Goal: Complete application form

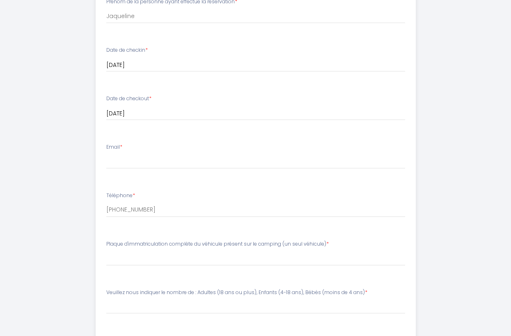
scroll to position [342, 0]
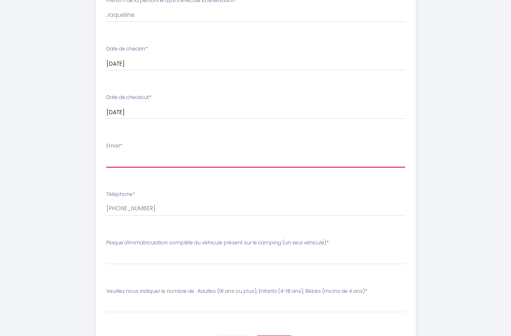
click at [121, 162] on input "Email *" at bounding box center [255, 160] width 299 height 15
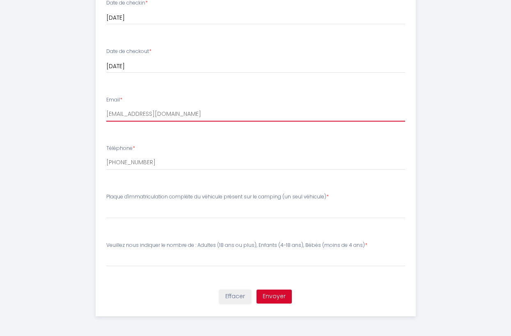
scroll to position [389, 0]
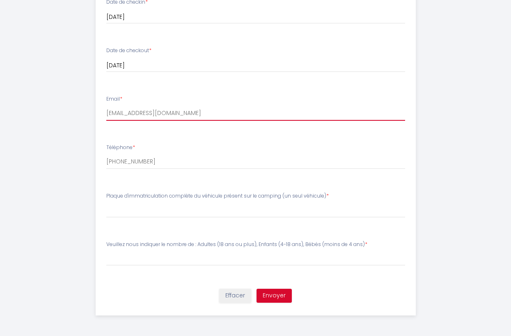
type input "[EMAIL_ADDRESS][DOMAIN_NAME]"
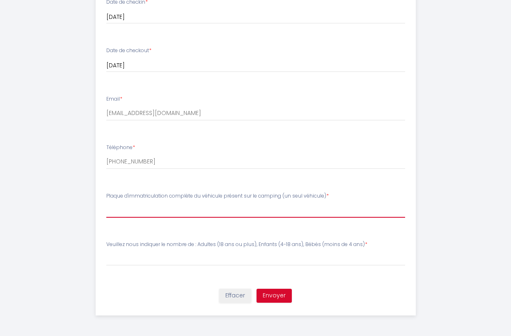
click at [151, 215] on input "Plaque d'immatriculation complète du véhicule présent sur le camping (un seul v…" at bounding box center [255, 210] width 299 height 15
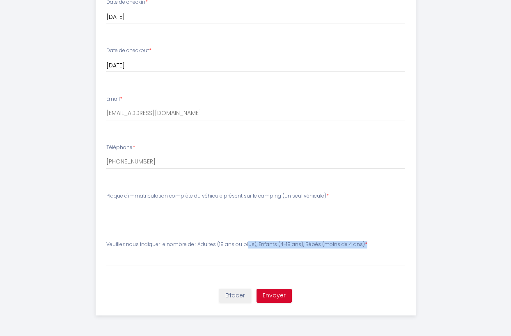
drag, startPoint x: 364, startPoint y: 243, endPoint x: 82, endPoint y: 242, distance: 282.2
copy label "Veuillez nous indiquer le nombre de : Adultes (18 ans ou plus), Enfants (4-18 a…"
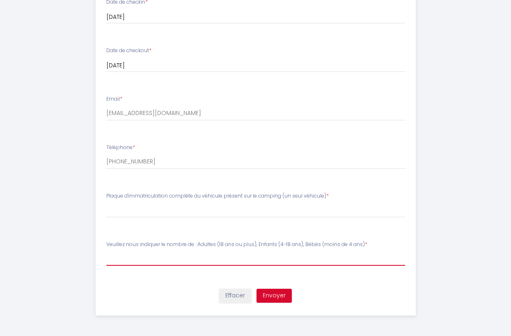
click at [131, 256] on input "Veuillez nous indiquer le nombre de : Adultes (18 ans ou plus), Enfants (4-18 a…" at bounding box center [255, 258] width 299 height 15
paste input "Adultes (18 ans ou plus)"
click at [108, 258] on input "Adultes (18 ans ou plus)" at bounding box center [255, 258] width 299 height 15
type input "2 Adultes (18 ans ou plus)"
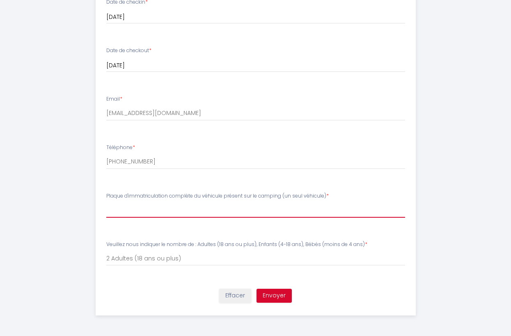
click at [159, 212] on input "Plaque d'immatriculation complète du véhicule présent sur le camping (un seul v…" at bounding box center [255, 210] width 299 height 15
paste input "HR-TC1601"
type input "HR-TC1601"
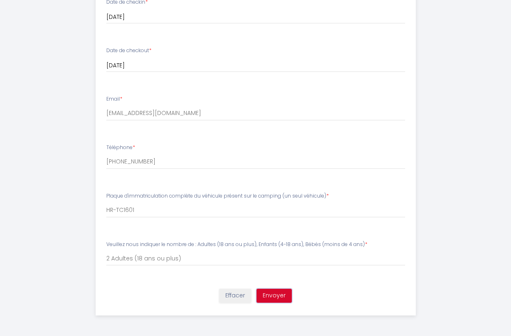
click at [275, 298] on button "Envoyer" at bounding box center [274, 296] width 35 height 14
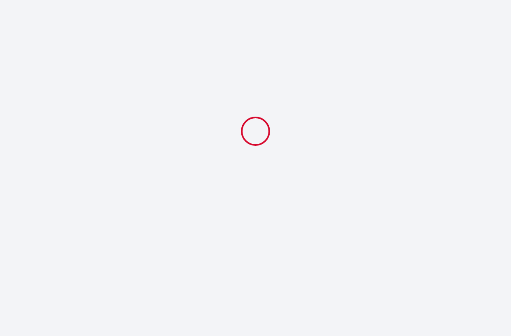
scroll to position [0, 0]
